Goal: Check status: Check status

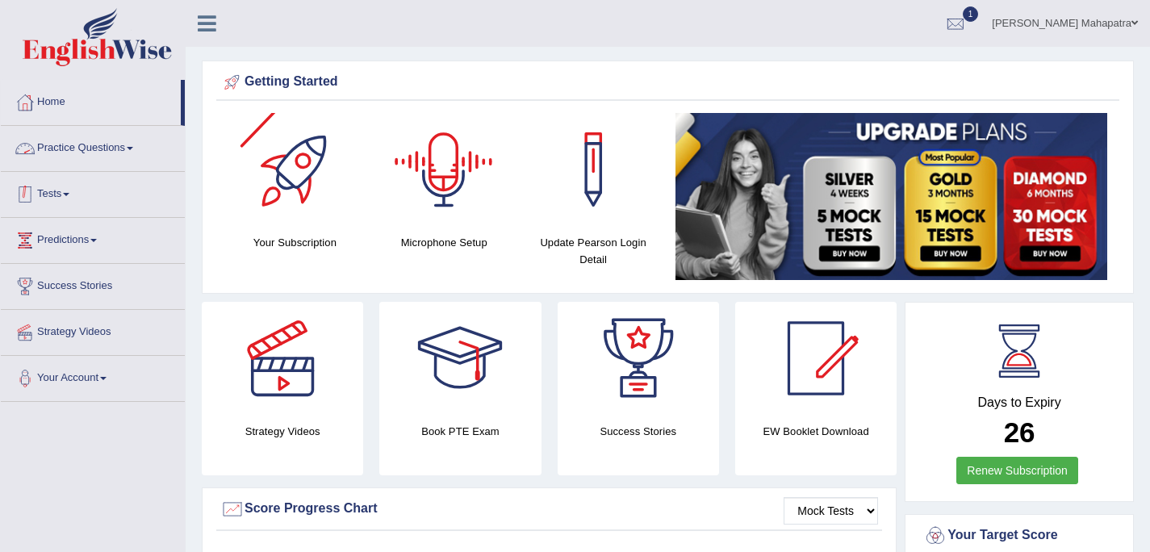
click at [55, 191] on link "Tests" at bounding box center [93, 192] width 184 height 40
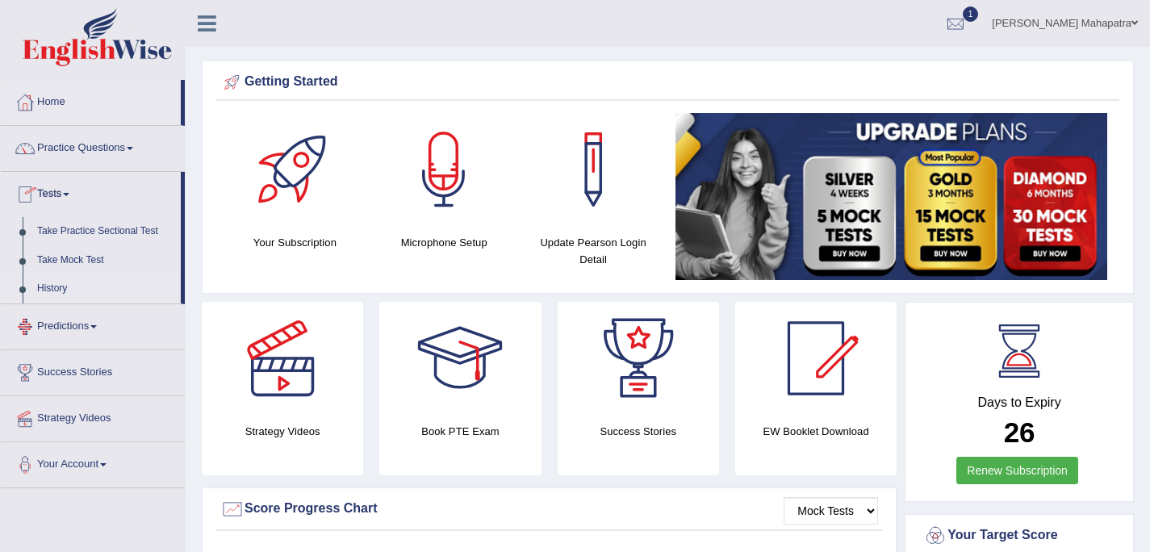
click at [61, 291] on link "History" at bounding box center [105, 288] width 151 height 29
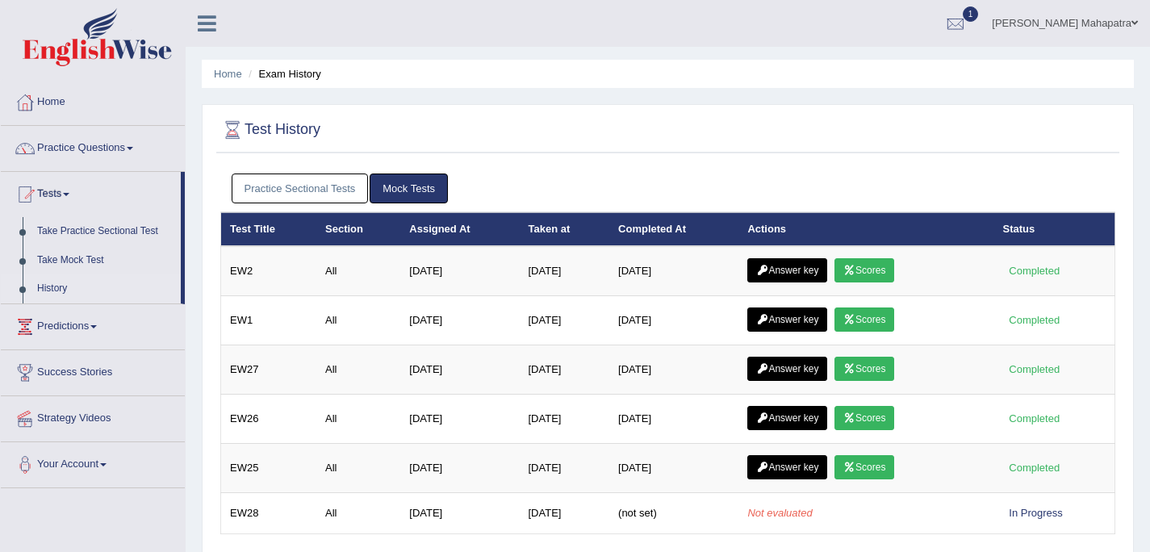
scroll to position [35, 0]
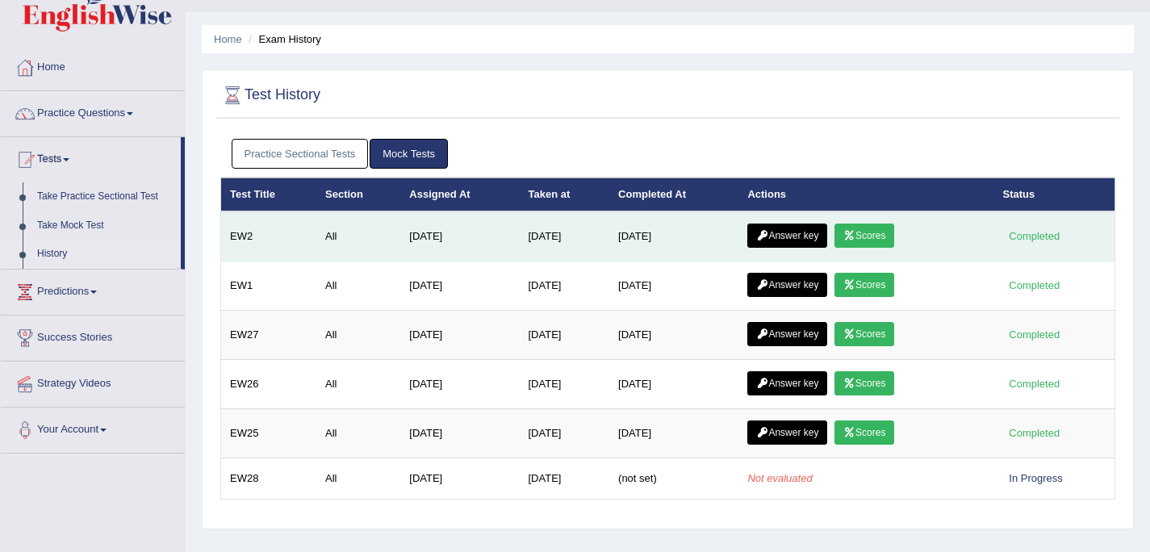
click at [884, 241] on link "Scores" at bounding box center [865, 236] width 60 height 24
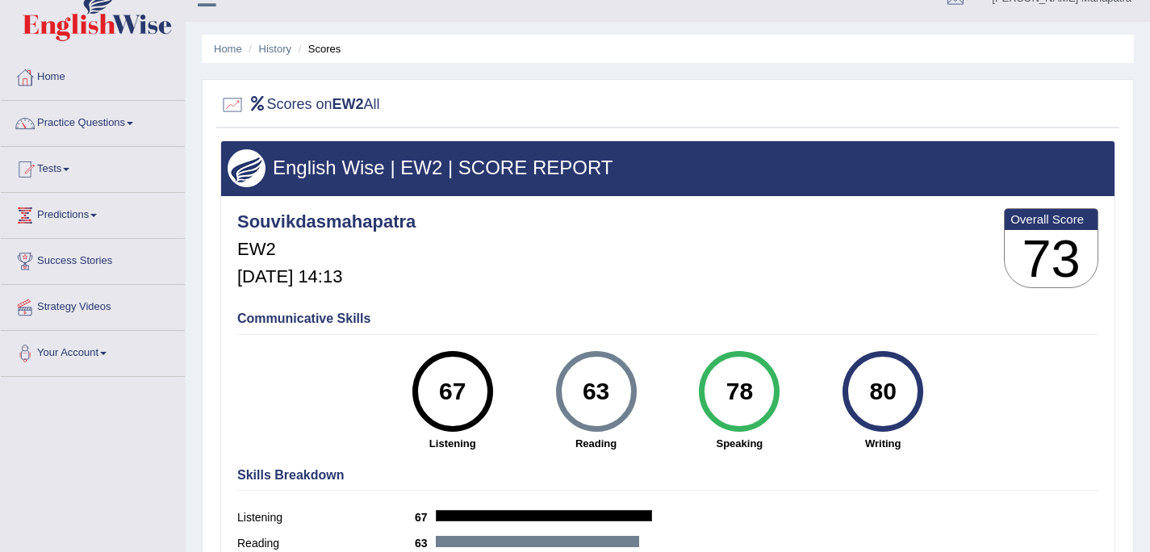
scroll to position [127, 0]
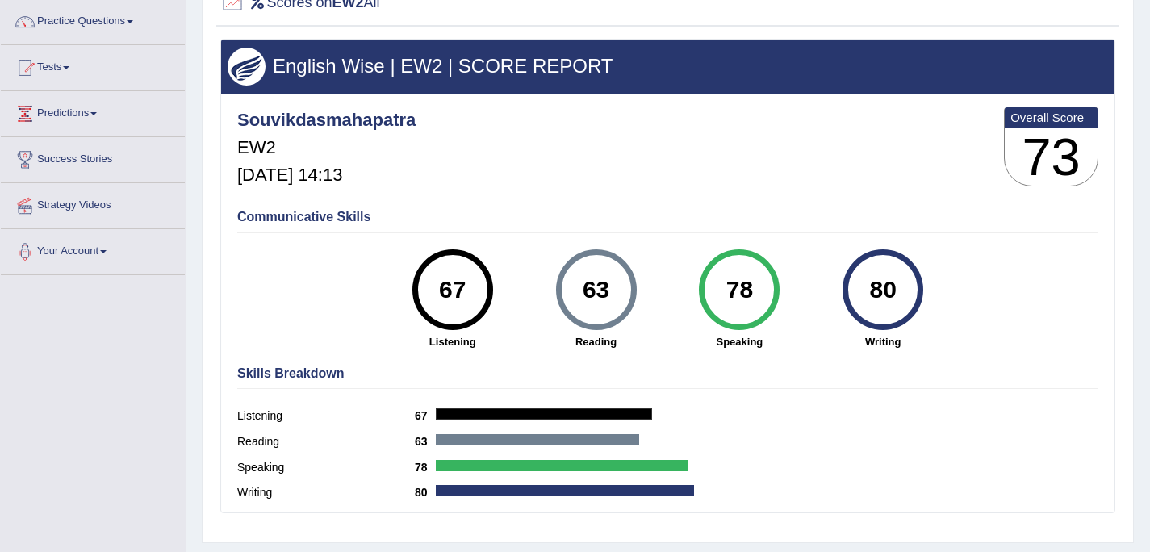
drag, startPoint x: 584, startPoint y: 297, endPoint x: 665, endPoint y: 285, distance: 82.4
click at [665, 285] on div "63 Reading" at bounding box center [597, 299] width 144 height 100
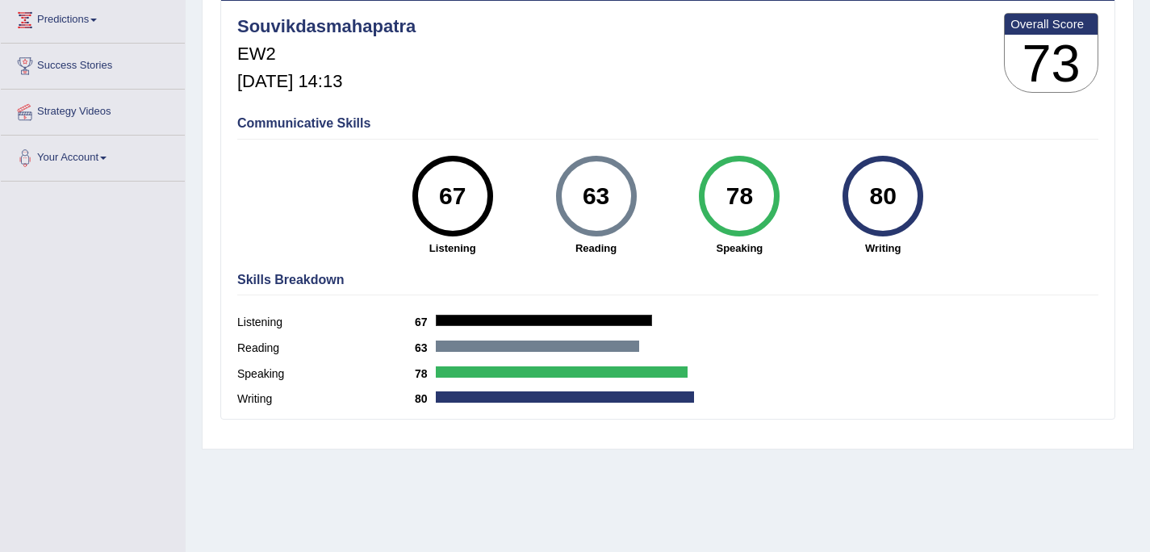
scroll to position [295, 0]
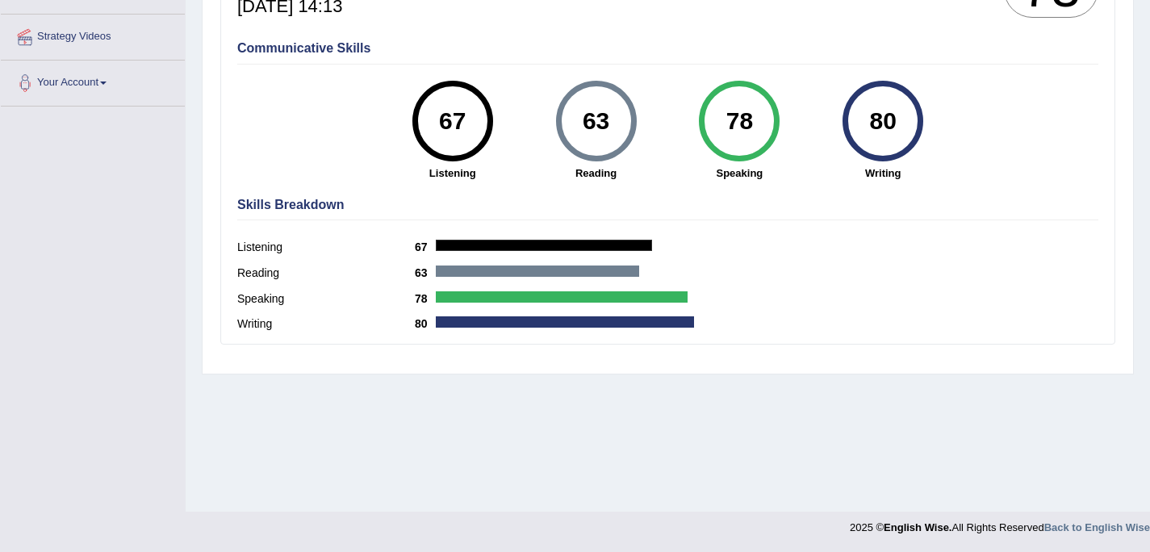
drag, startPoint x: 429, startPoint y: 118, endPoint x: 504, endPoint y: 119, distance: 74.3
click at [504, 119] on div "67 Listening" at bounding box center [453, 131] width 144 height 100
click at [660, 181] on div "Communicative Skills 67 Listening 63 Reading 78 Speaking 80 Writing" at bounding box center [667, 109] width 869 height 153
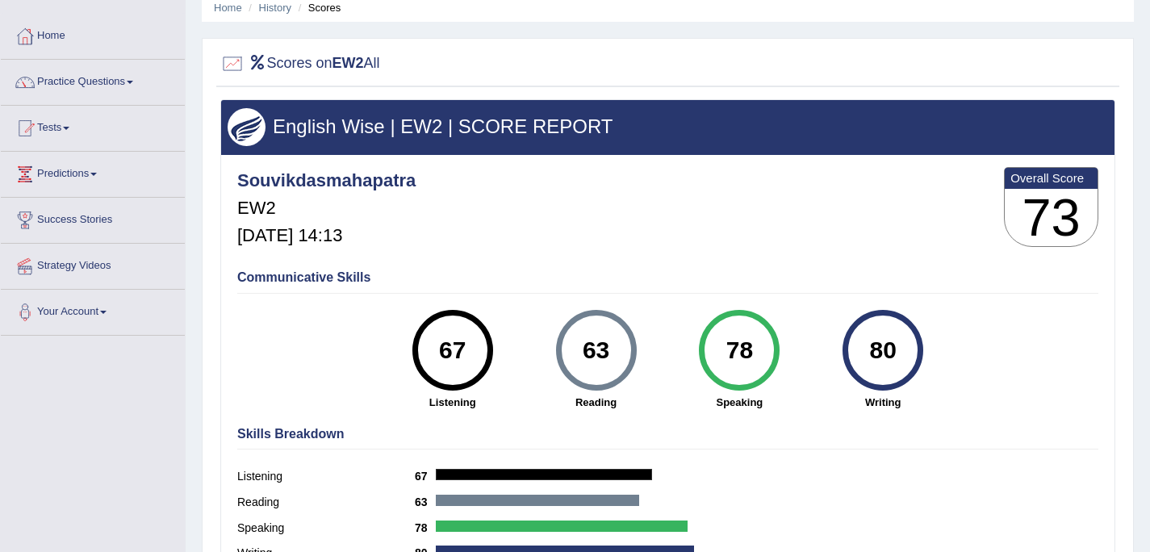
scroll to position [0, 0]
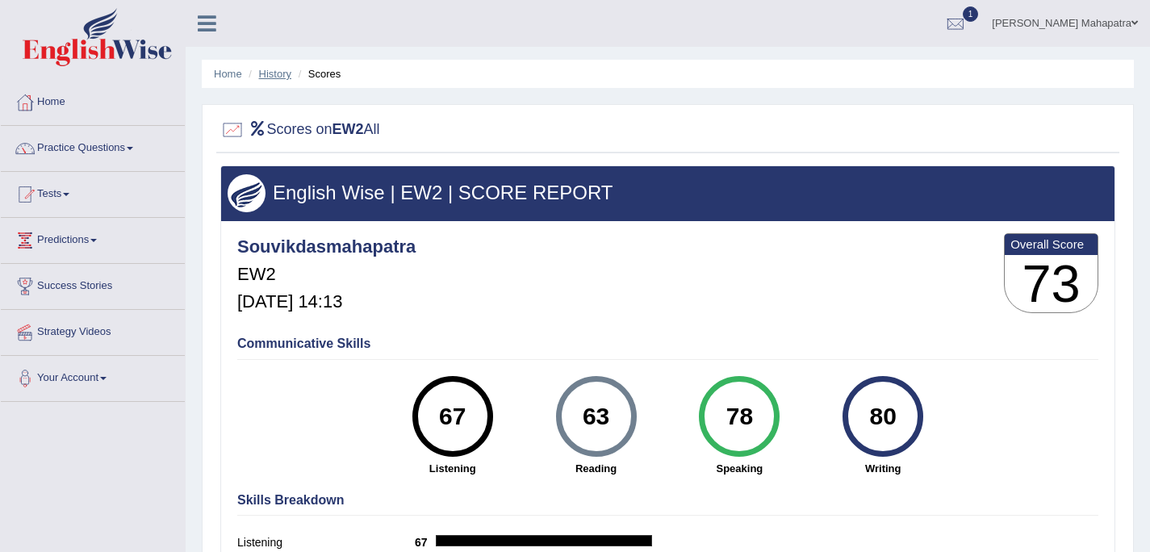
click at [279, 73] on link "History" at bounding box center [275, 74] width 32 height 12
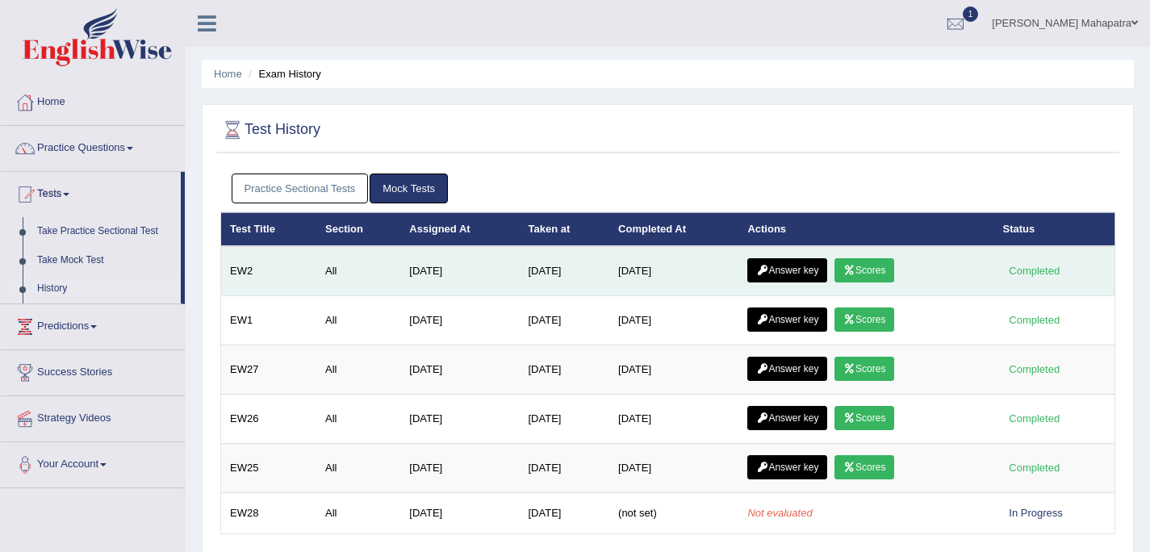
click at [783, 276] on link "Answer key" at bounding box center [787, 270] width 80 height 24
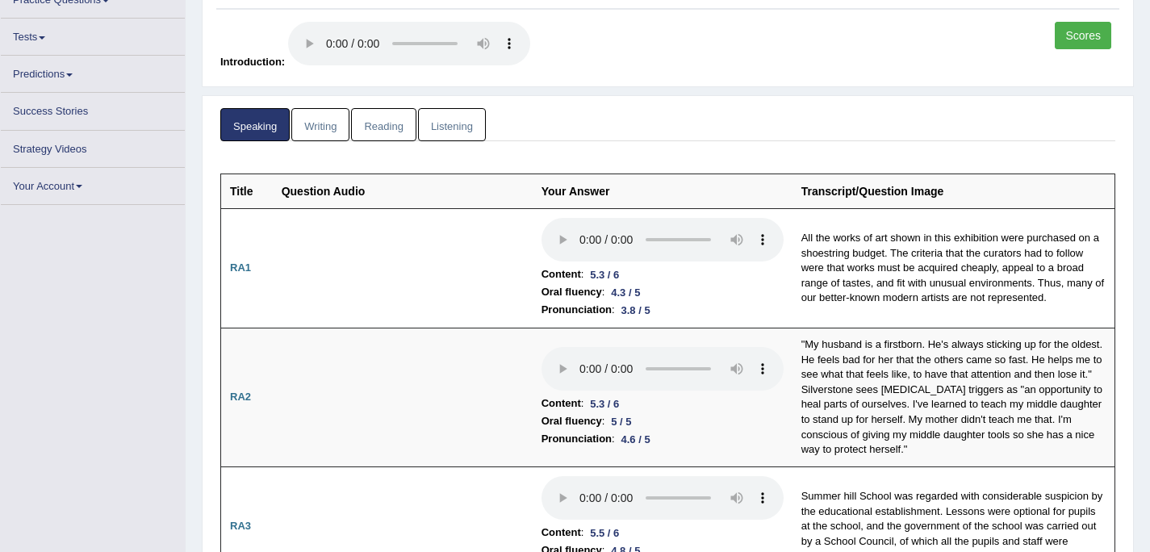
scroll to position [148, 0]
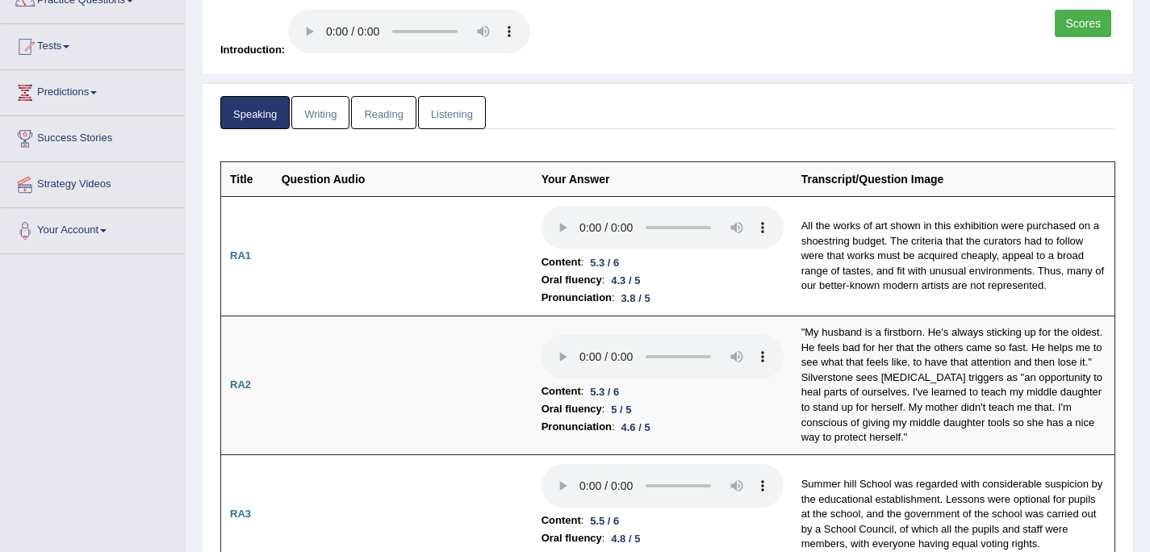
click at [462, 117] on link "Listening" at bounding box center [452, 112] width 68 height 33
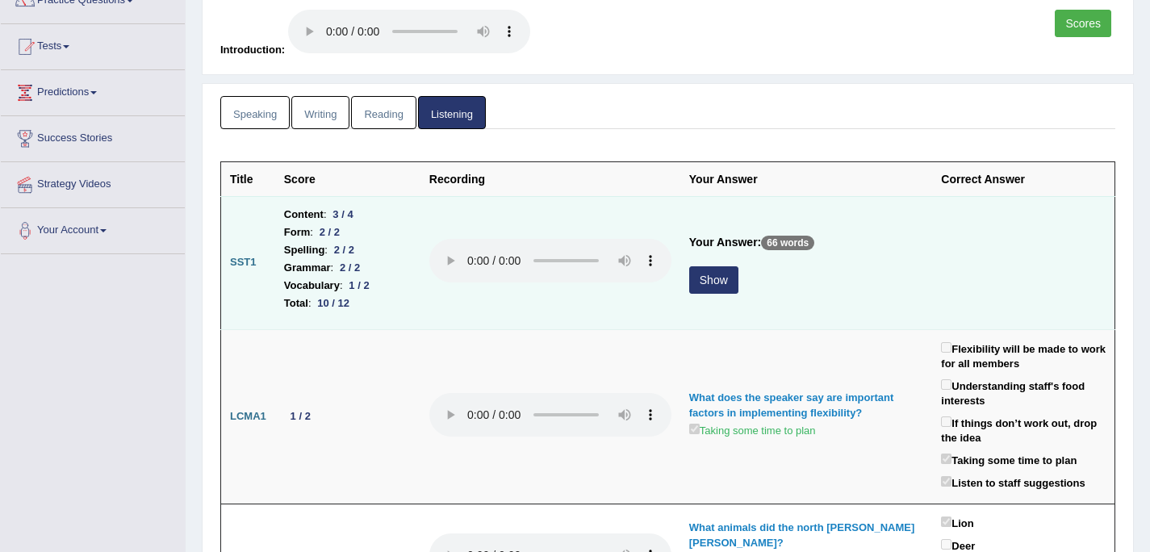
click at [734, 282] on button "Show" at bounding box center [713, 279] width 49 height 27
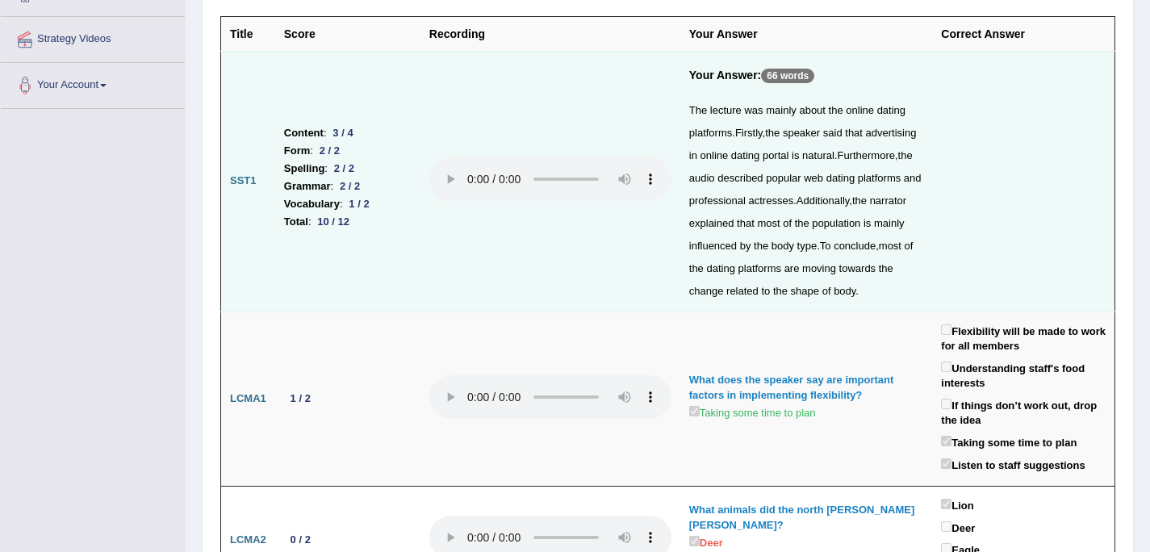
scroll to position [108, 0]
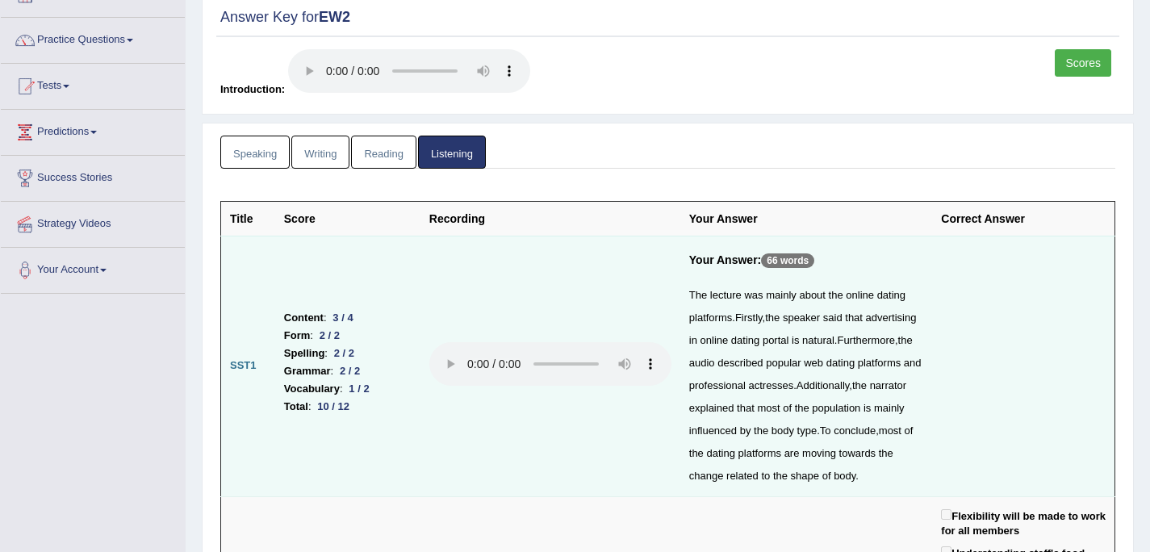
click at [383, 157] on link "Reading" at bounding box center [383, 152] width 65 height 33
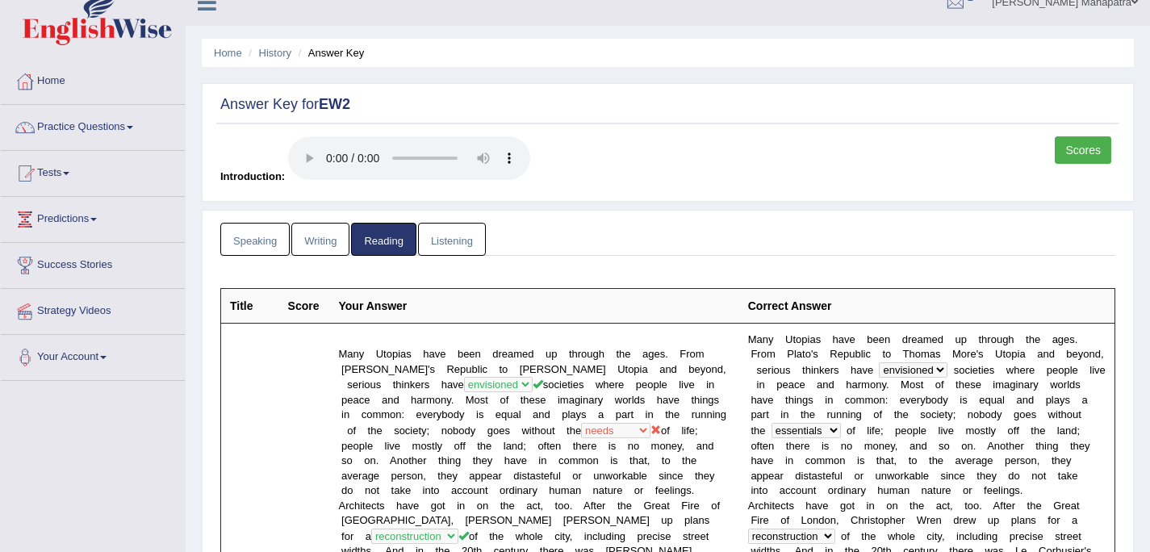
scroll to position [0, 0]
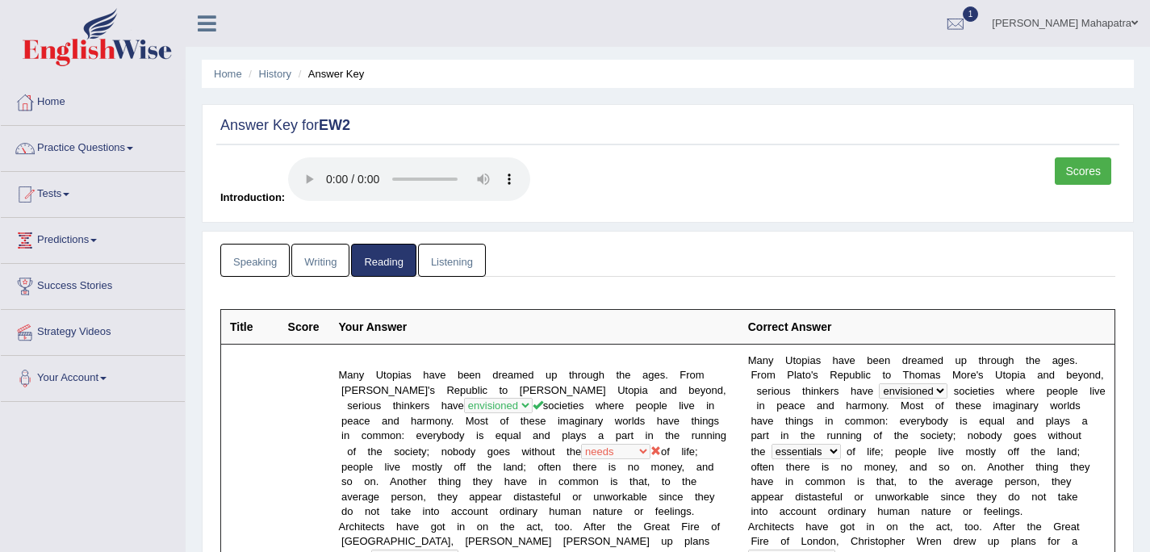
click at [339, 263] on link "Writing" at bounding box center [320, 260] width 58 height 33
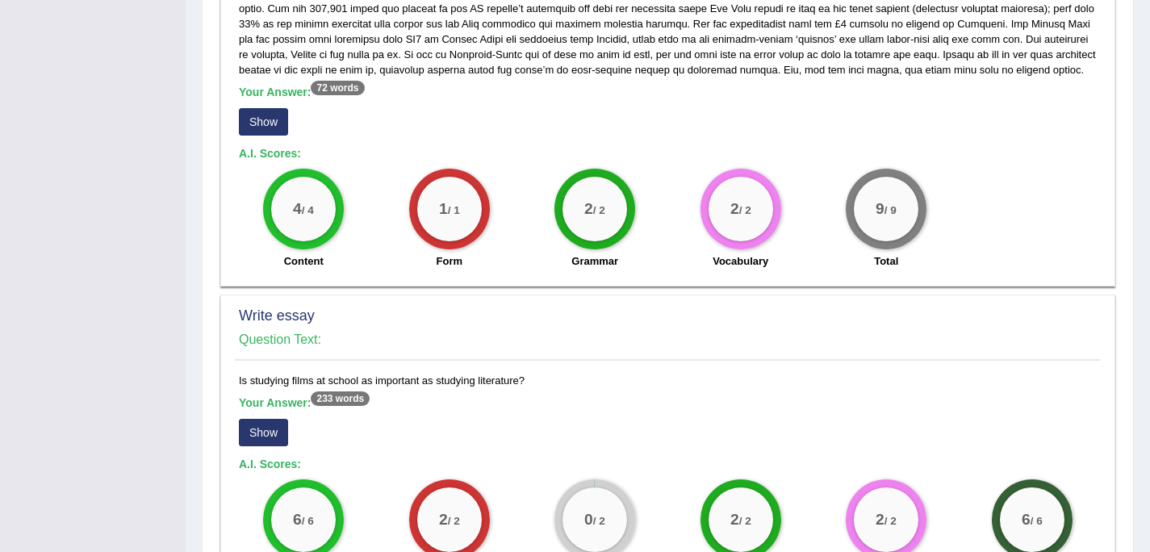
scroll to position [1169, 0]
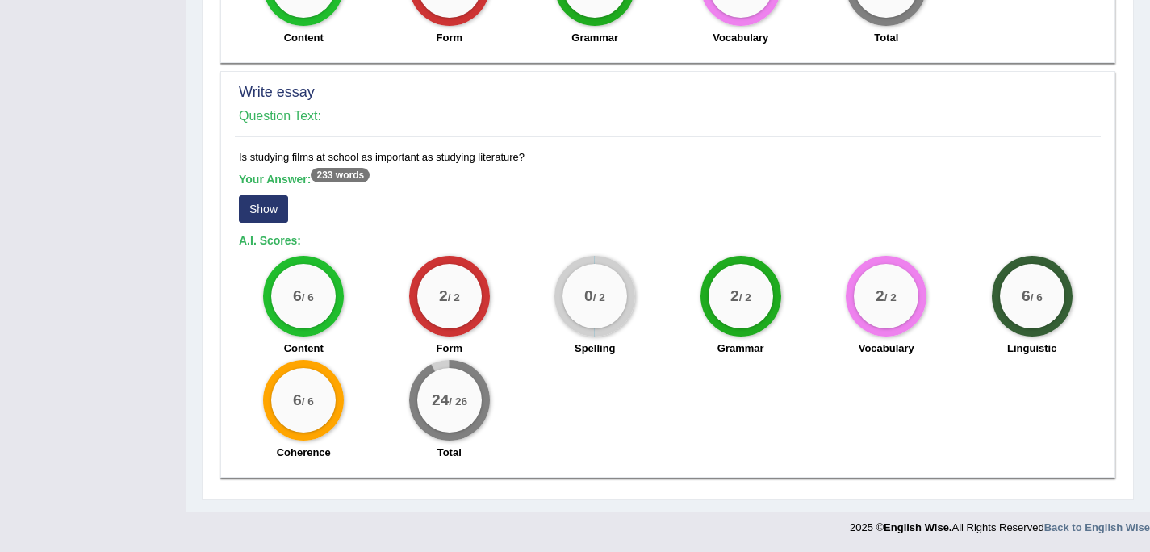
click at [265, 207] on button "Show" at bounding box center [263, 208] width 49 height 27
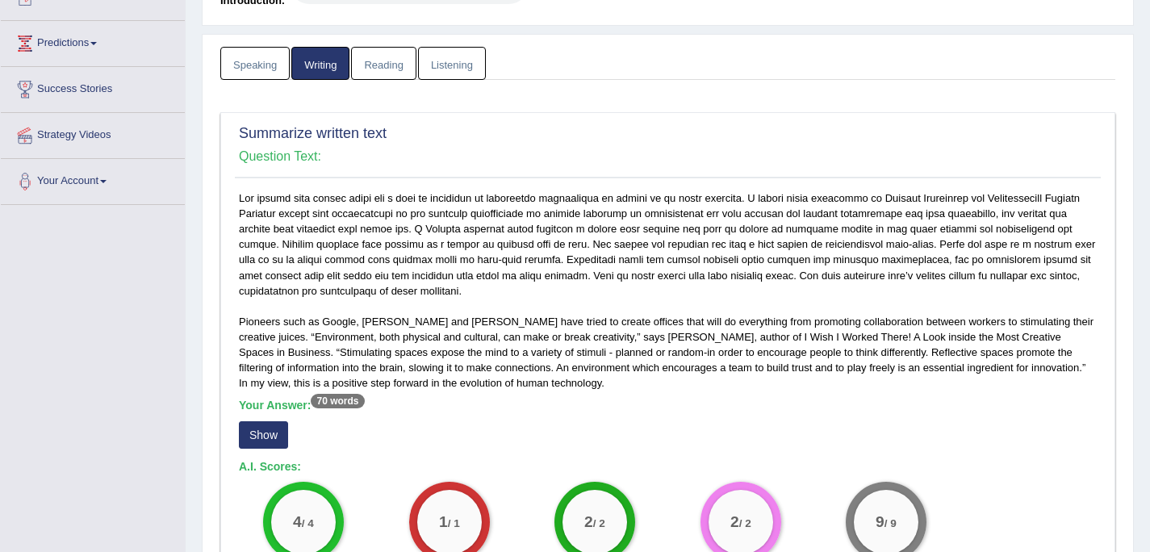
scroll to position [154, 0]
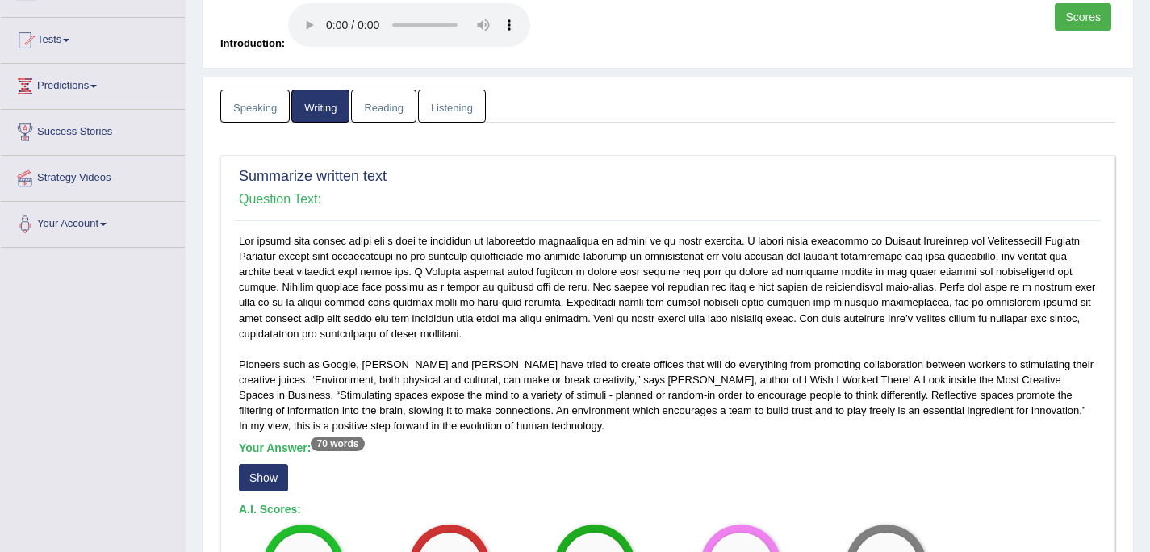
click at [452, 111] on link "Listening" at bounding box center [452, 106] width 68 height 33
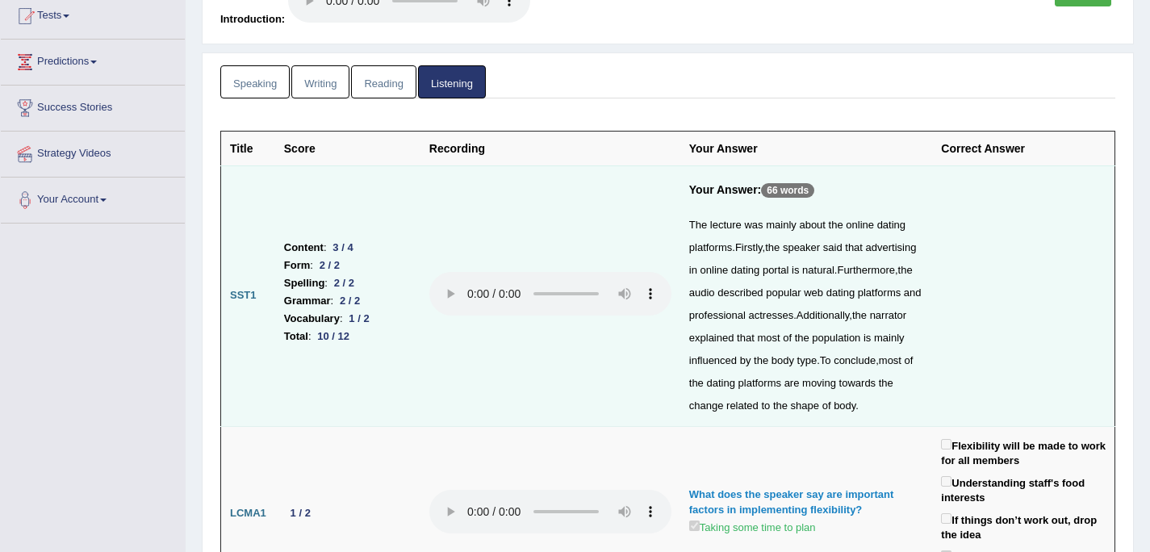
scroll to position [0, 0]
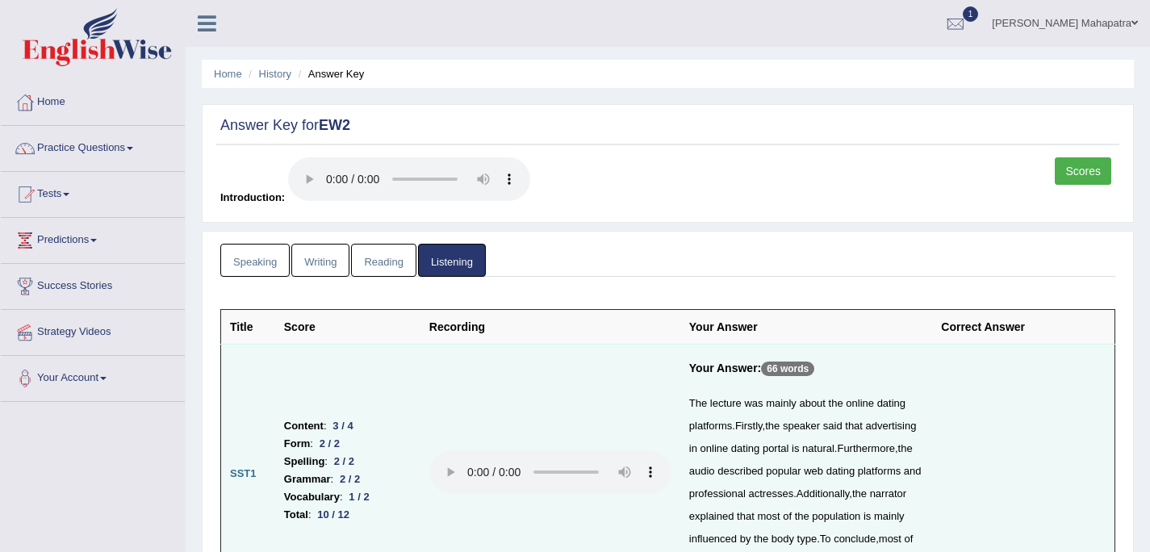
click at [320, 265] on link "Writing" at bounding box center [320, 260] width 58 height 33
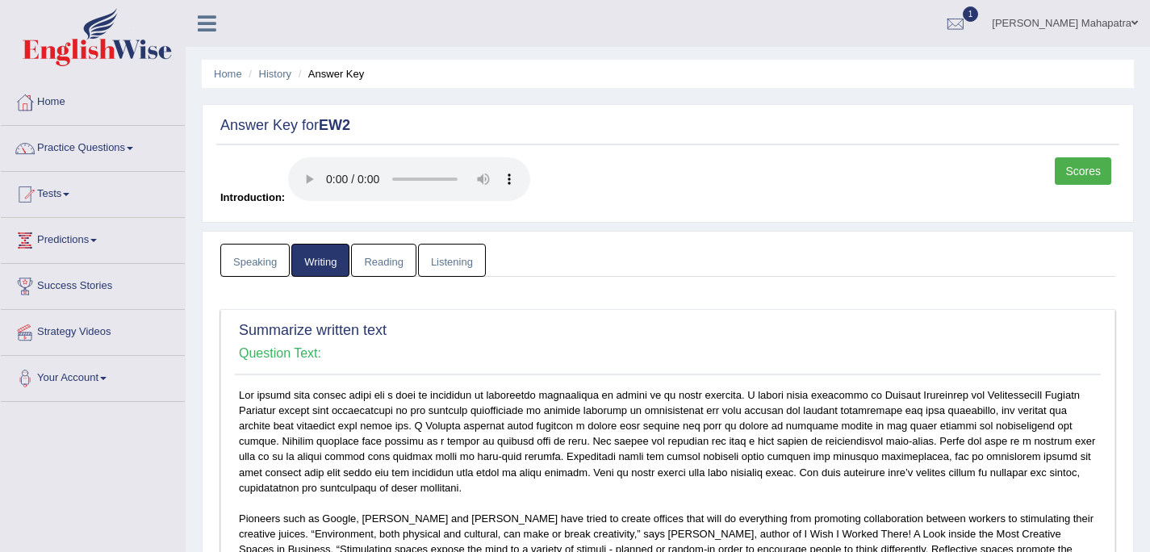
click at [476, 255] on link "Listening" at bounding box center [452, 260] width 68 height 33
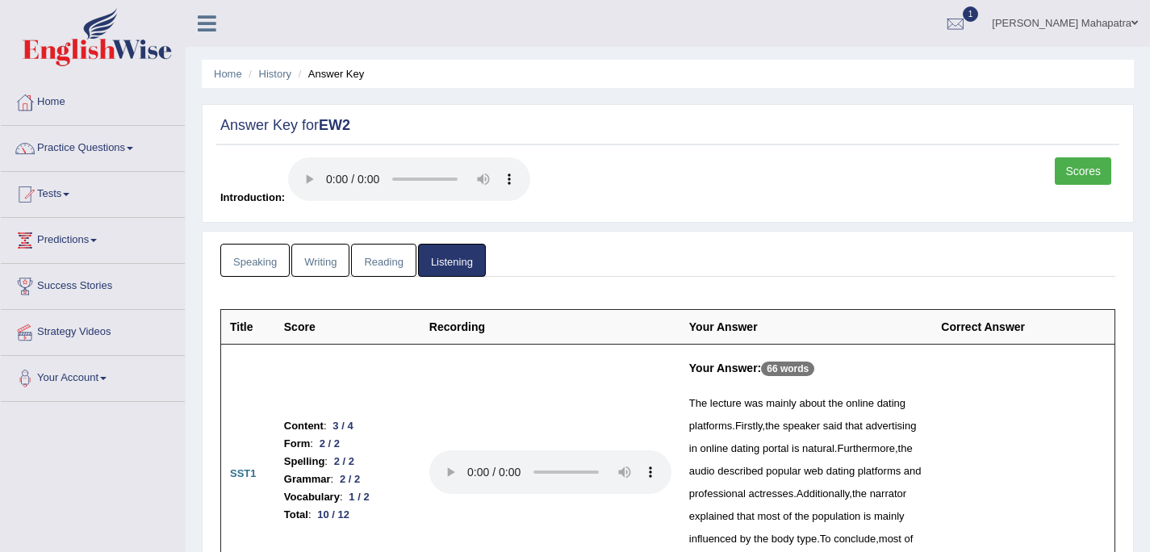
click at [265, 263] on link "Speaking" at bounding box center [254, 260] width 69 height 33
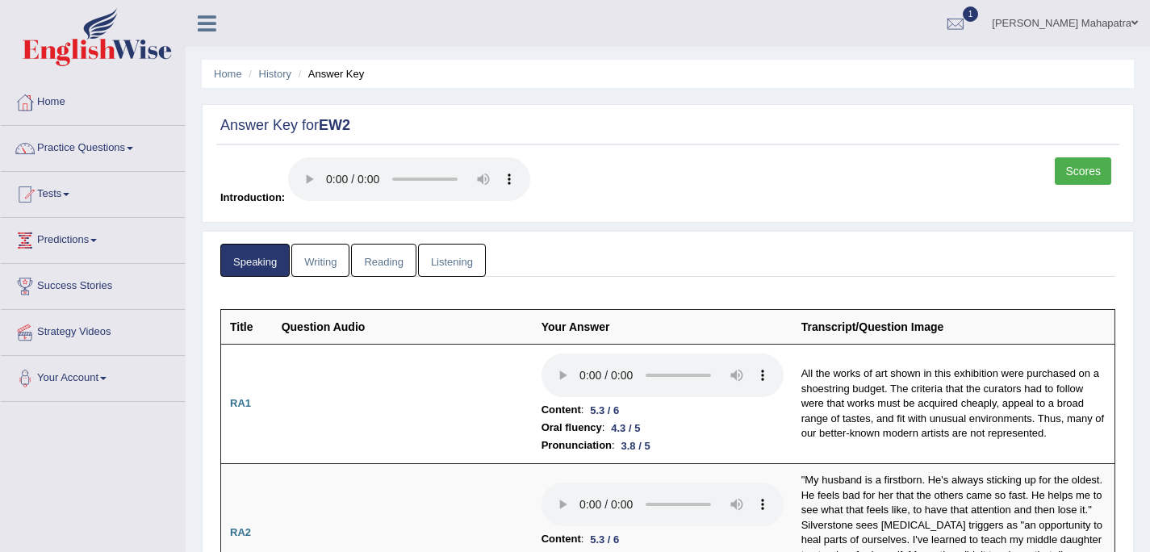
click at [1070, 169] on link "Scores" at bounding box center [1083, 170] width 56 height 27
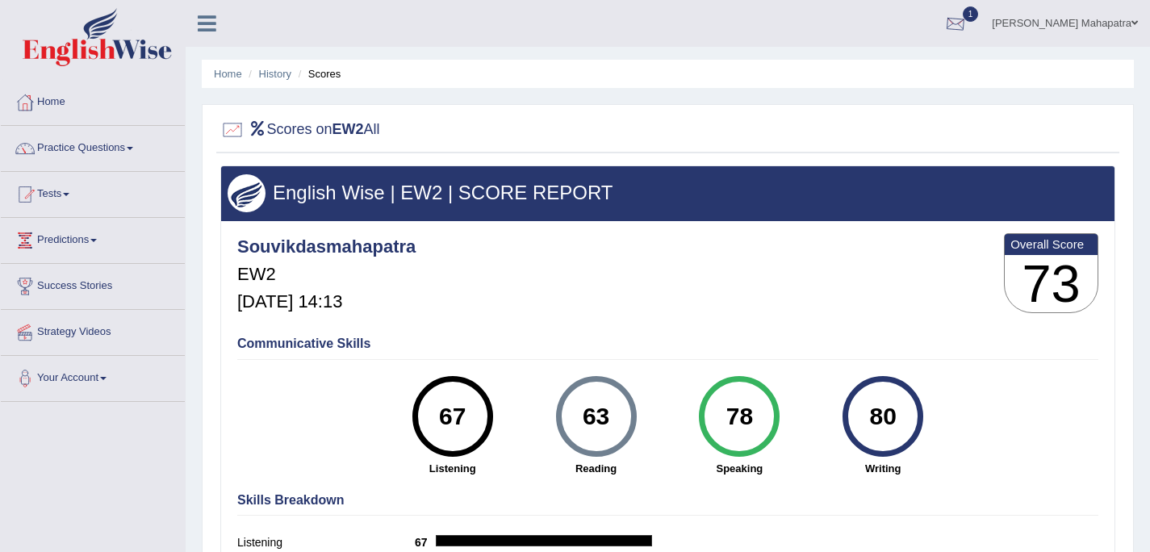
click at [968, 27] on div at bounding box center [956, 24] width 24 height 24
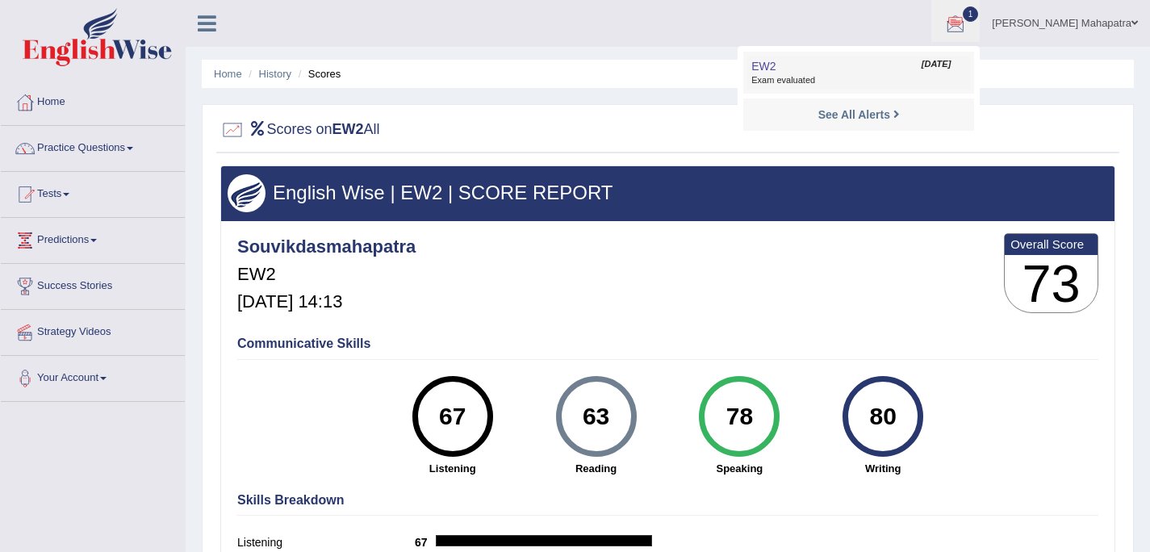
click at [923, 74] on span "Exam evaluated" at bounding box center [858, 80] width 215 height 13
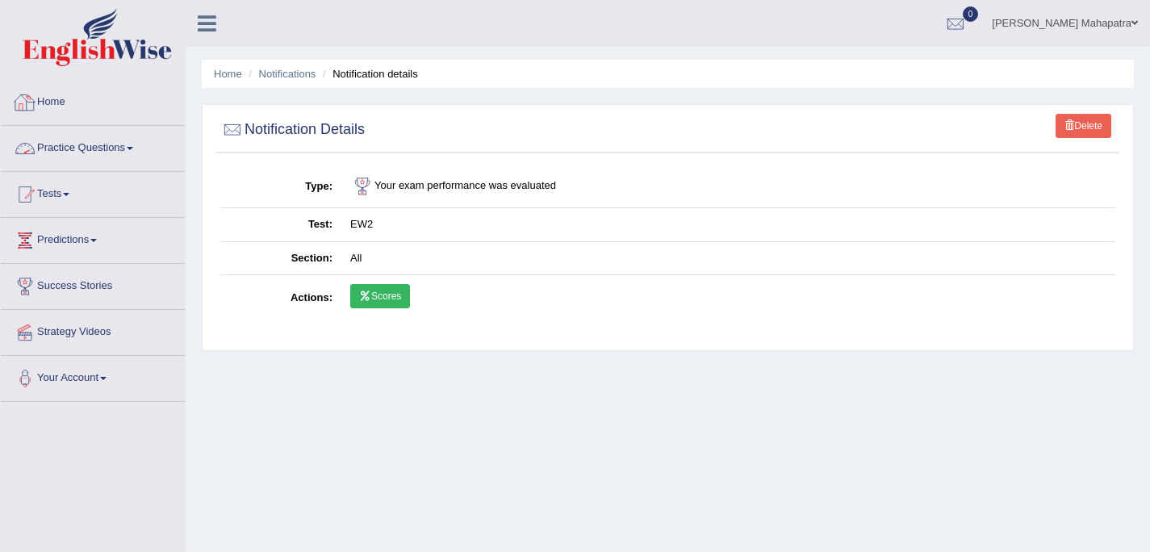
click at [116, 109] on link "Home" at bounding box center [93, 100] width 184 height 40
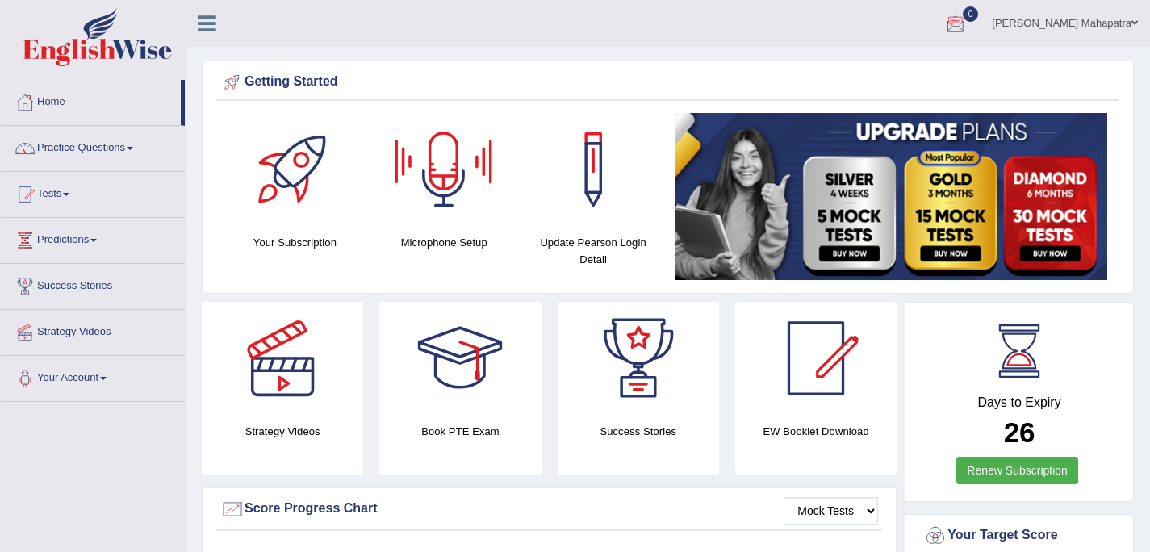
click at [1050, 31] on link "[PERSON_NAME] Mahapatra" at bounding box center [1065, 21] width 170 height 42
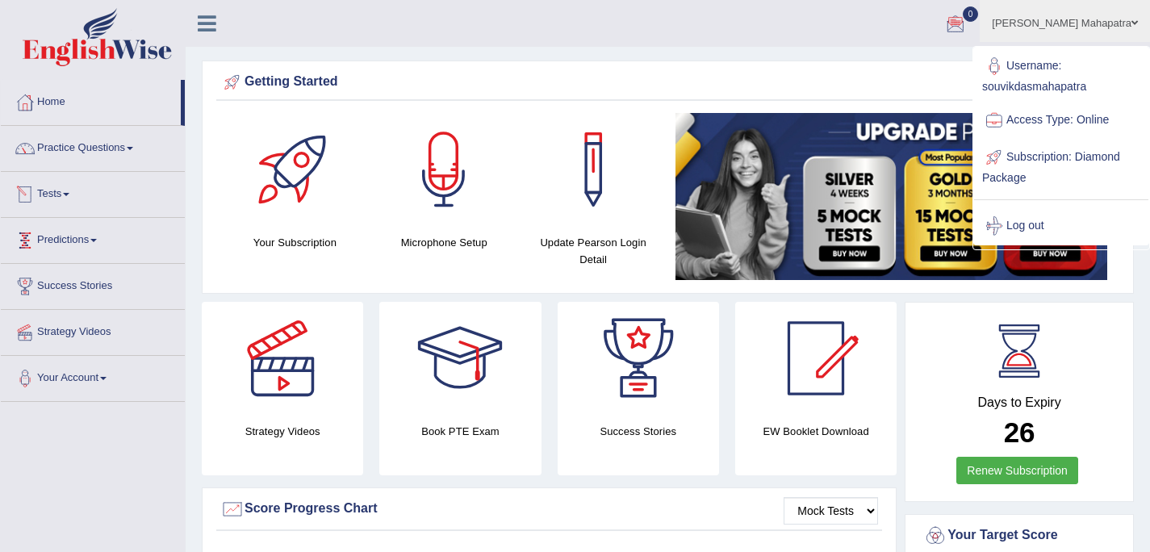
click at [86, 207] on link "Tests" at bounding box center [93, 192] width 184 height 40
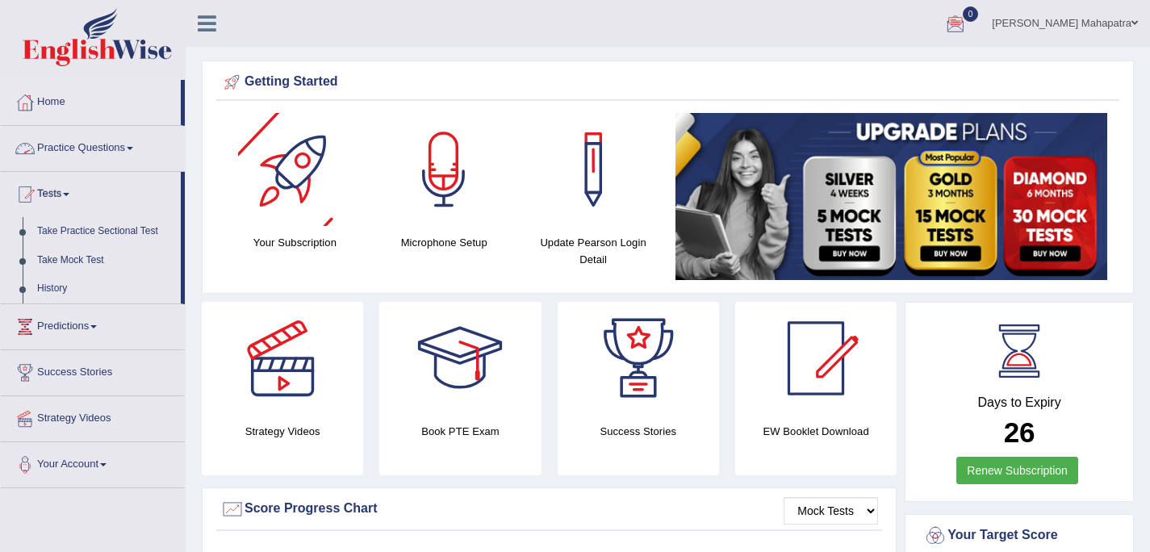
drag, startPoint x: 289, startPoint y: 93, endPoint x: 383, endPoint y: 52, distance: 102.7
